Goal: Check status: Check status

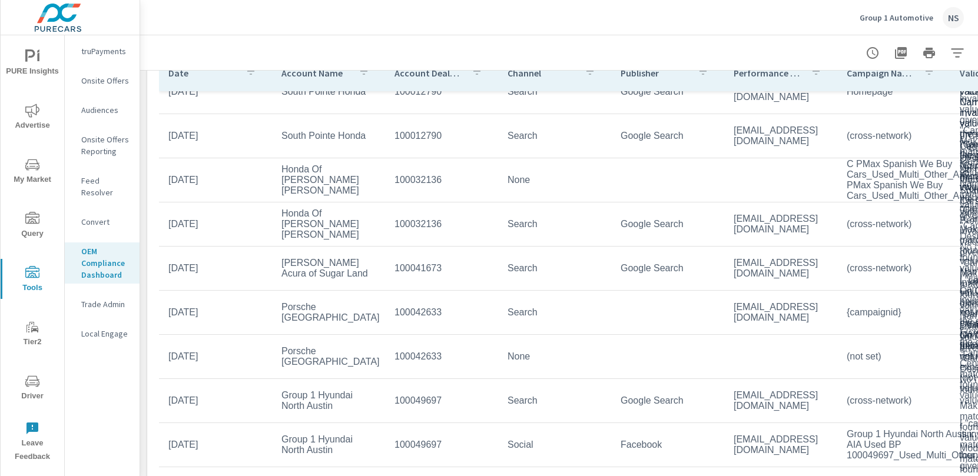
scroll to position [183, 0]
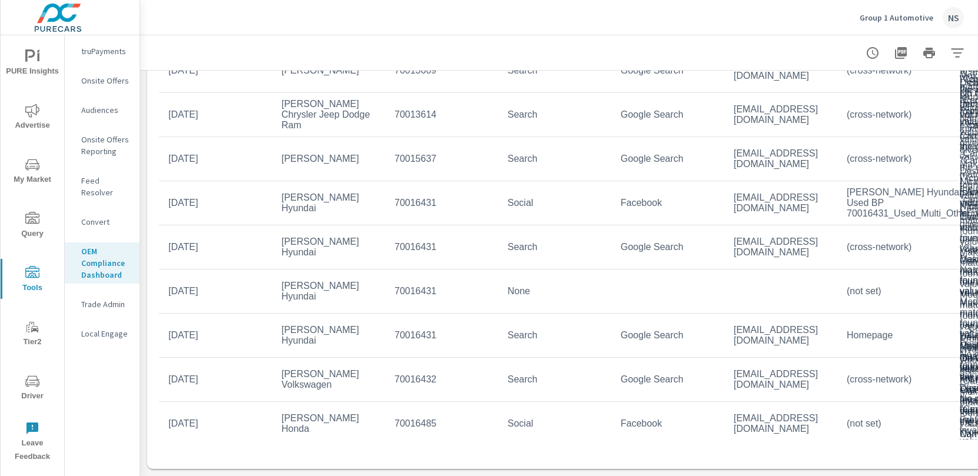
scroll to position [302, 0]
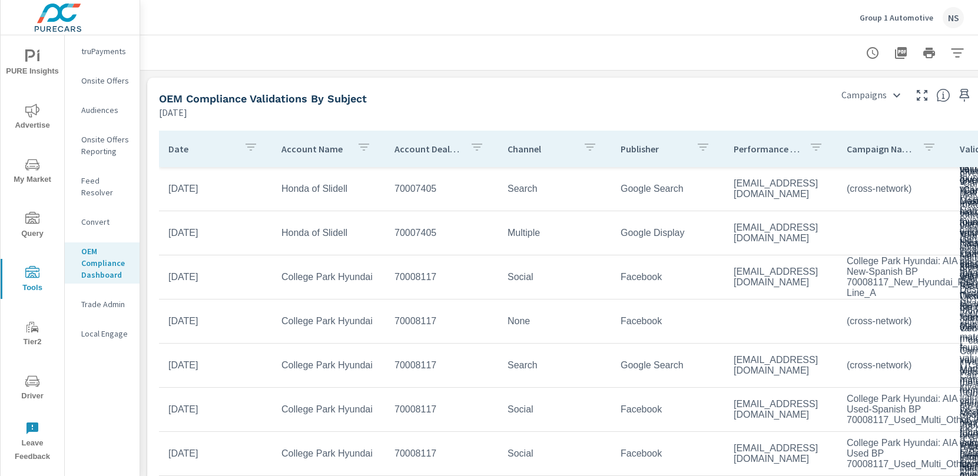
scroll to position [196, 0]
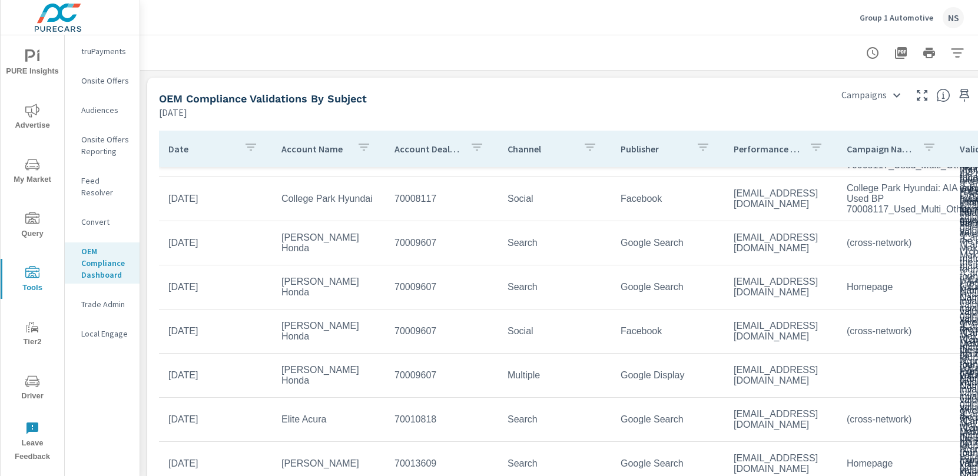
scroll to position [452, 0]
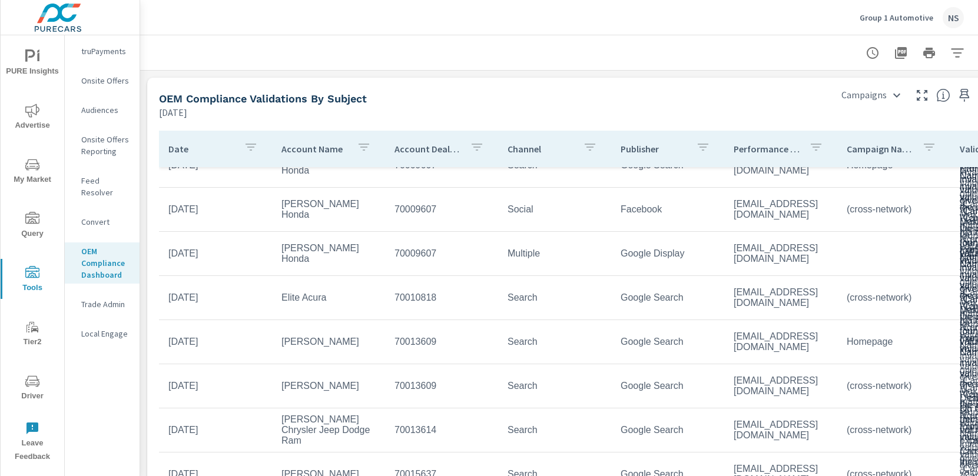
scroll to position [556, 0]
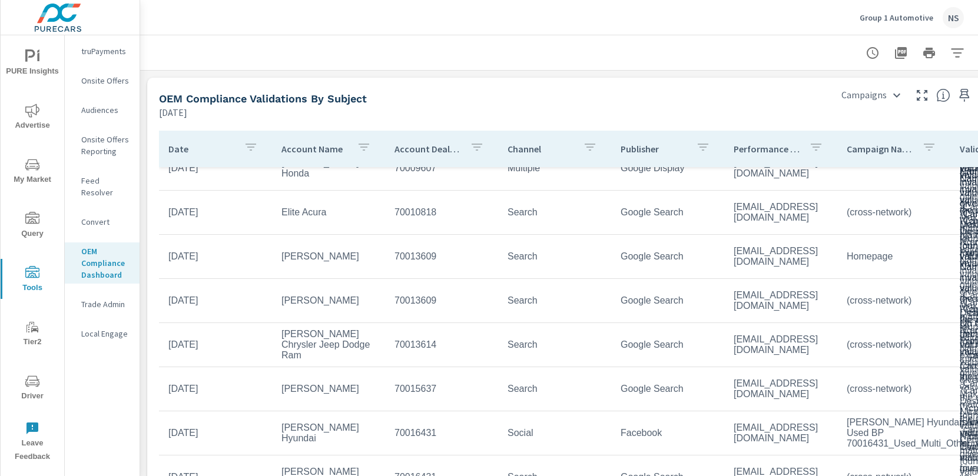
scroll to position [655, 0]
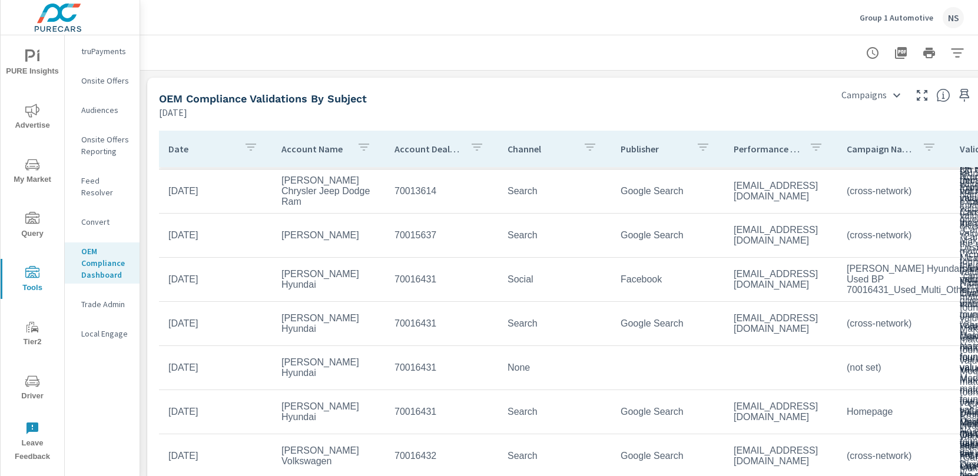
scroll to position [797, 0]
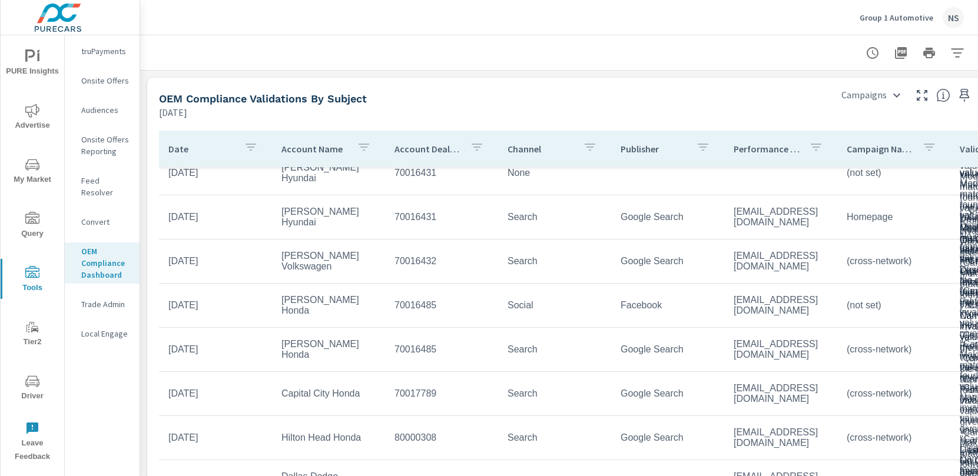
scroll to position [1021, 0]
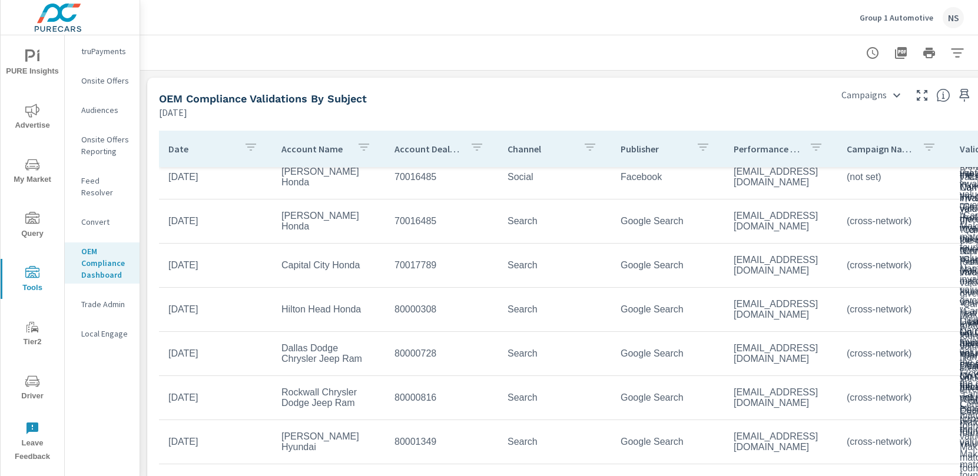
scroll to position [1120, 0]
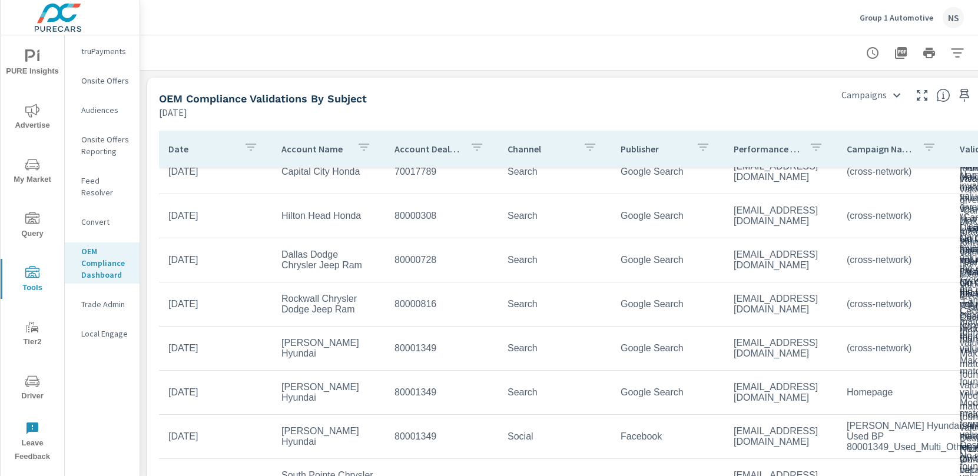
scroll to position [1223, 0]
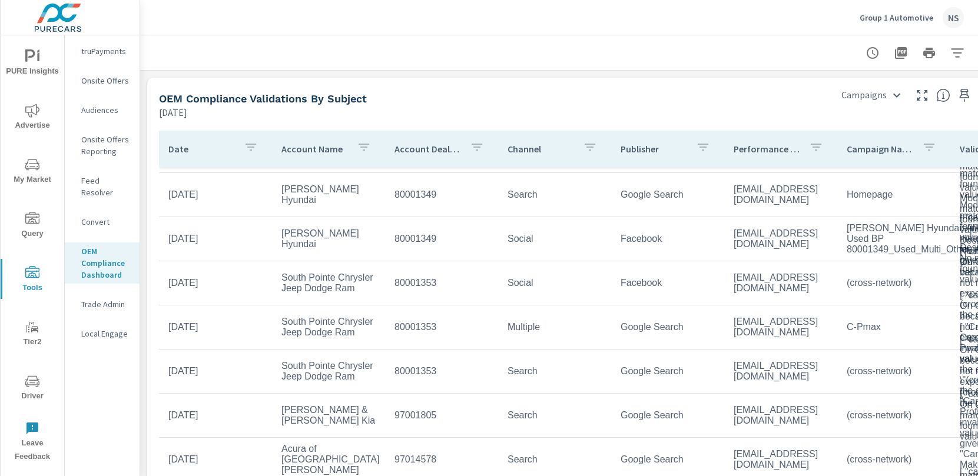
scroll to position [1417, 0]
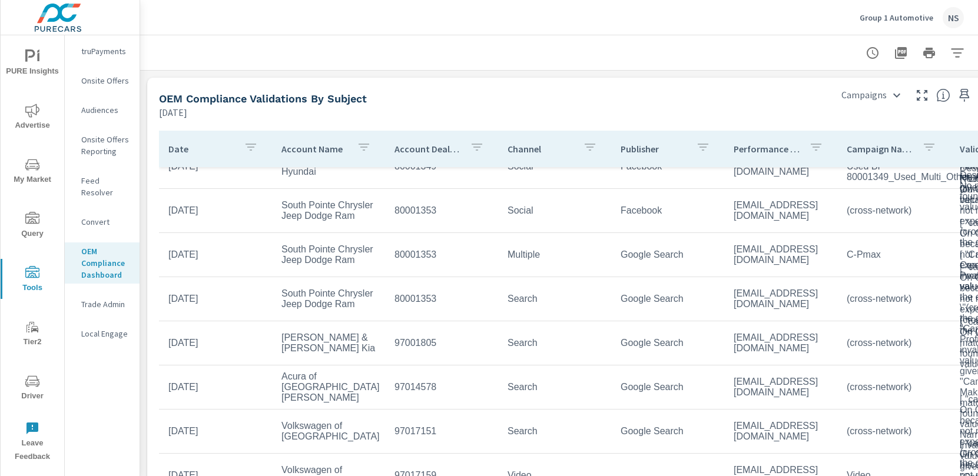
scroll to position [1502, 0]
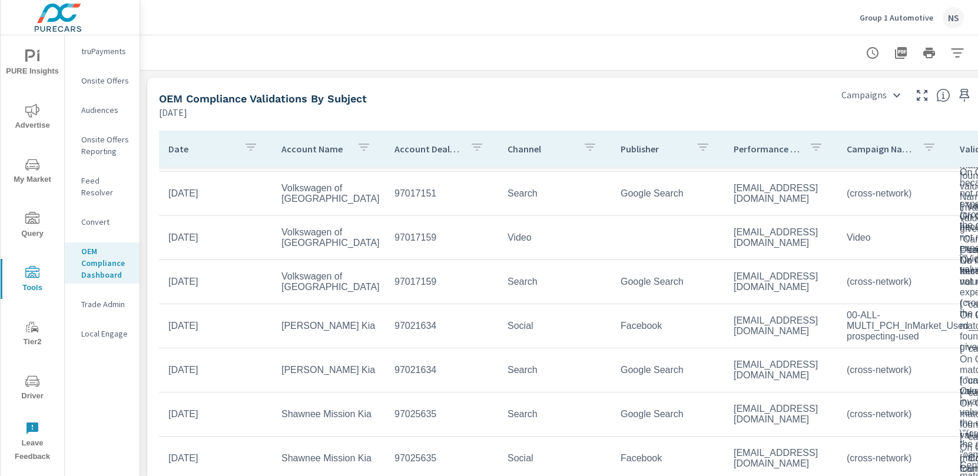
scroll to position [1724, 0]
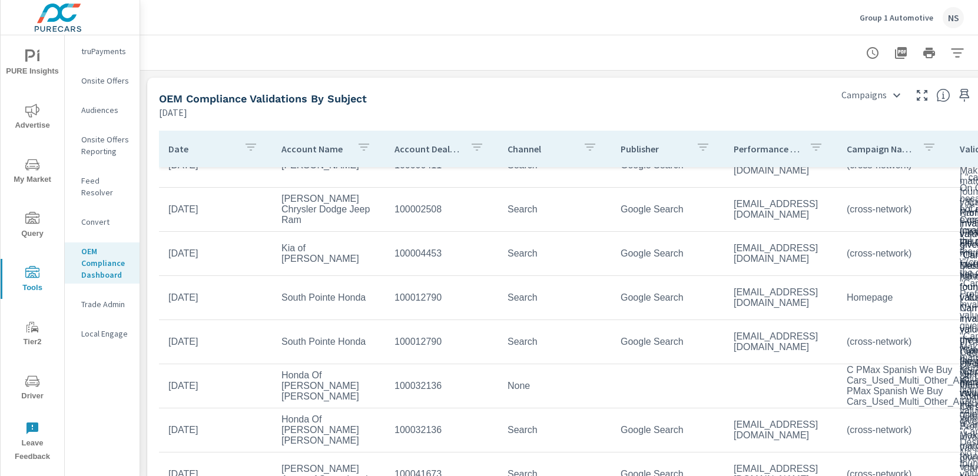
scroll to position [2415, 0]
